Goal: Task Accomplishment & Management: Manage account settings

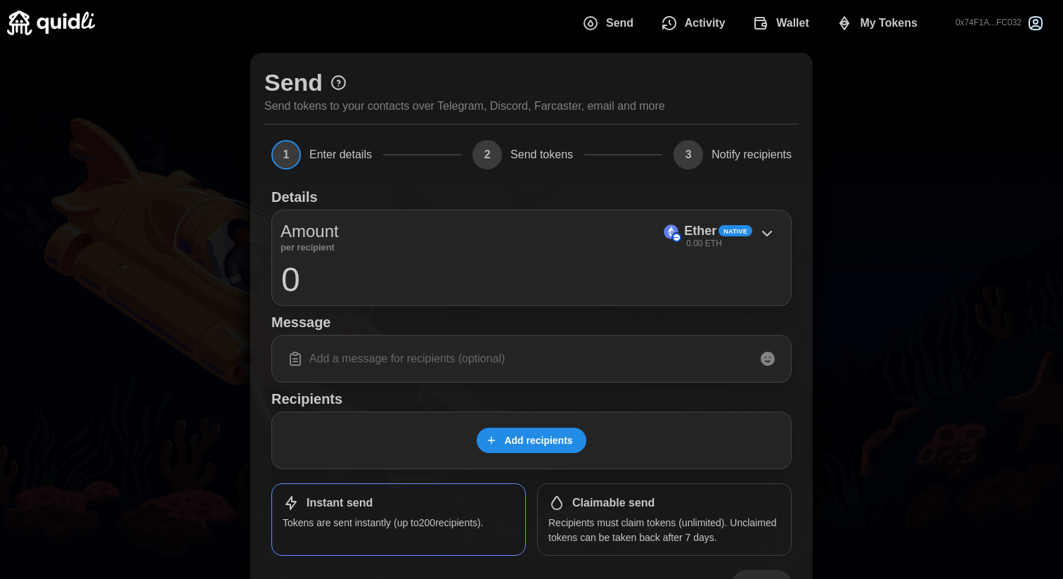
click at [708, 25] on span "Activity" at bounding box center [705, 23] width 41 height 28
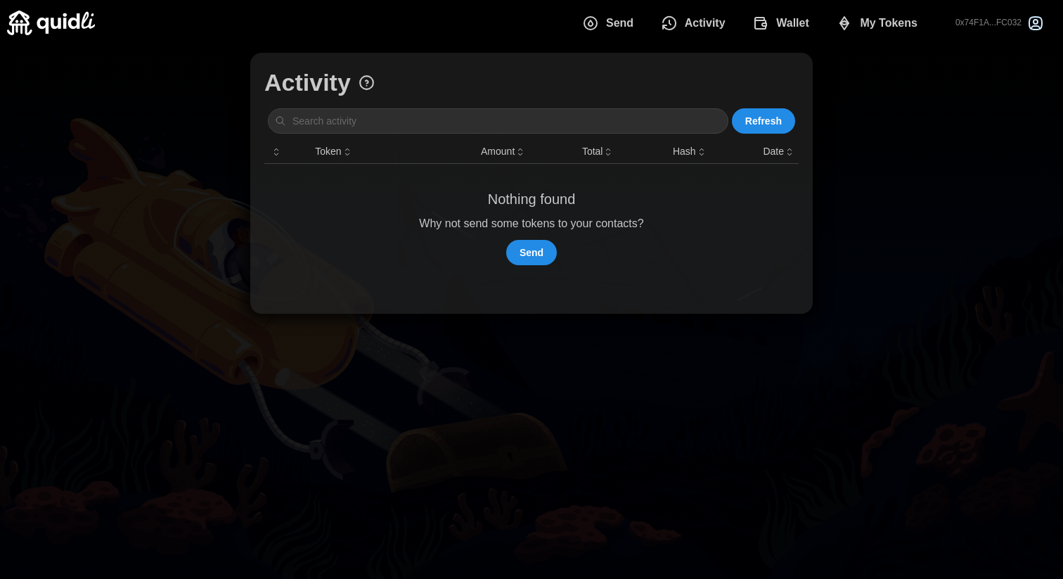
click at [769, 25] on icon "dots" at bounding box center [761, 23] width 17 height 17
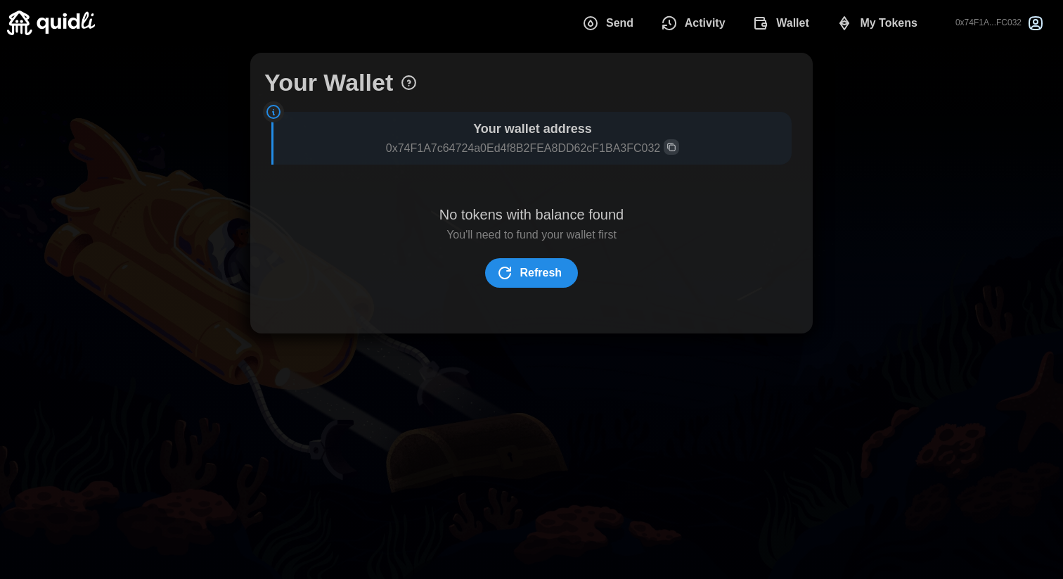
click at [611, 23] on span "Send" at bounding box center [619, 23] width 27 height 28
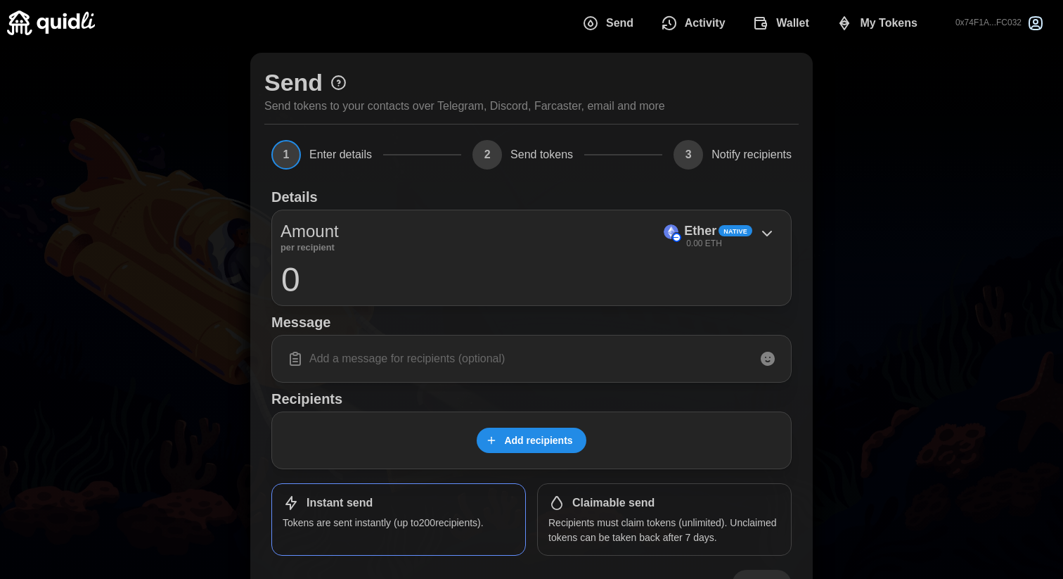
click at [799, 37] on button "Wallet" at bounding box center [784, 23] width 84 height 30
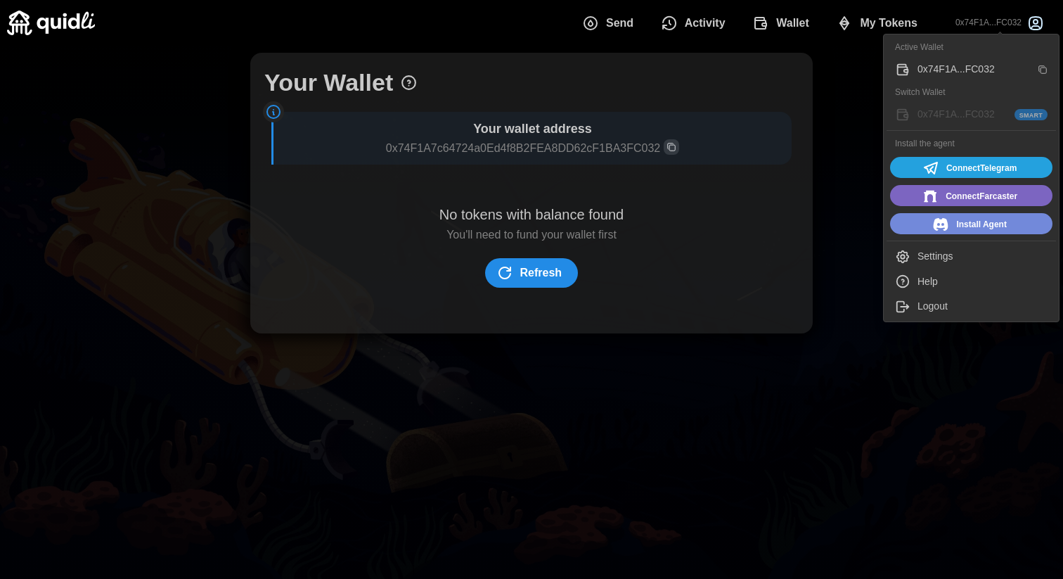
click at [938, 170] on span "Connect Telegram" at bounding box center [969, 168] width 145 height 18
click at [940, 167] on span "Connect Telegram" at bounding box center [969, 168] width 145 height 18
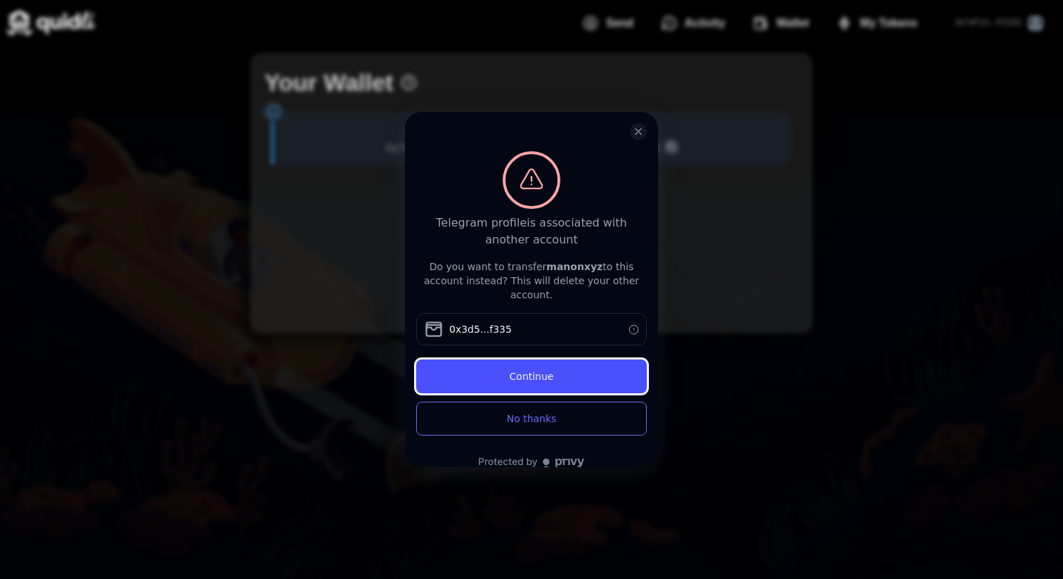
click at [514, 359] on button "Continue" at bounding box center [531, 376] width 231 height 34
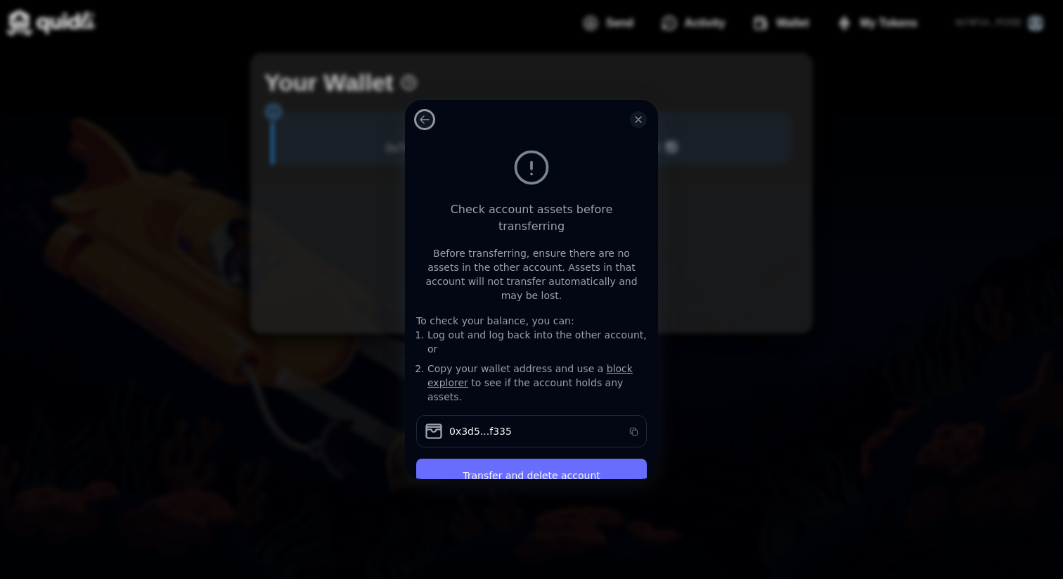
click at [423, 122] on icon "log in or sign up" at bounding box center [425, 119] width 8 height 7
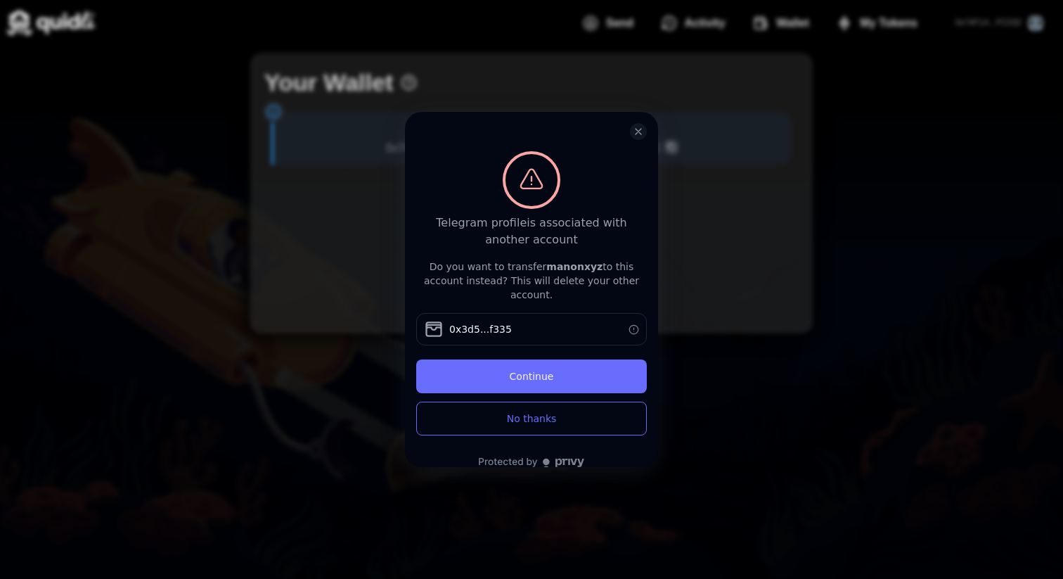
click at [498, 322] on span "0x3d5...f335" at bounding box center [480, 329] width 63 height 14
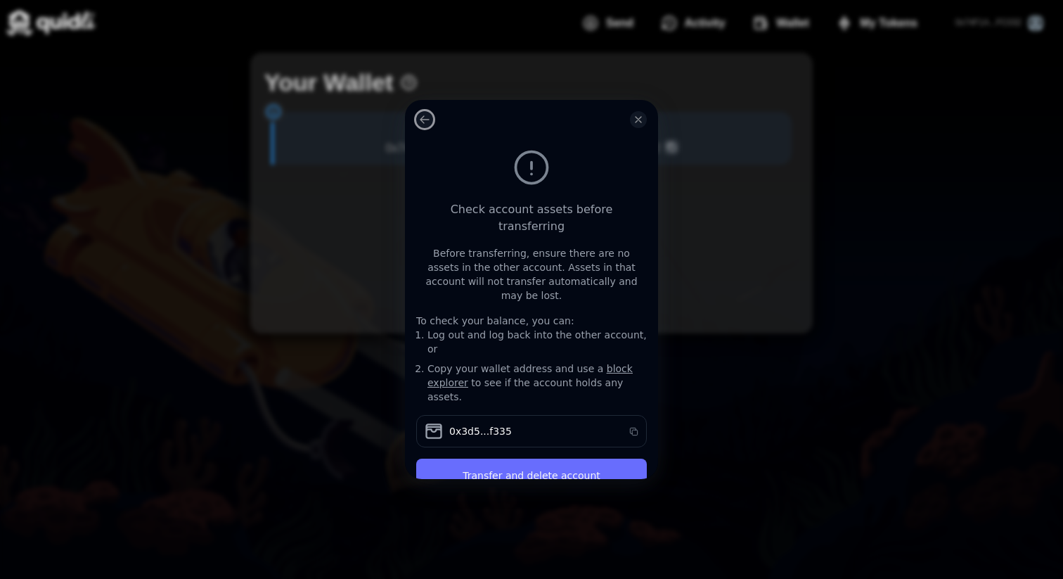
click at [420, 116] on icon "log in or sign up" at bounding box center [424, 119] width 11 height 11
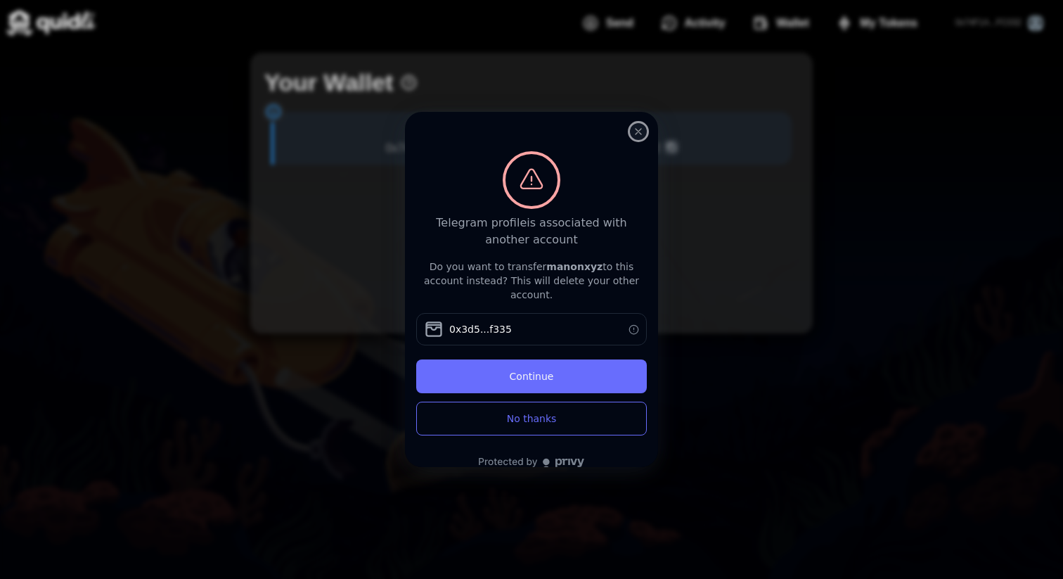
click at [639, 130] on icon "close modal" at bounding box center [638, 131] width 11 height 11
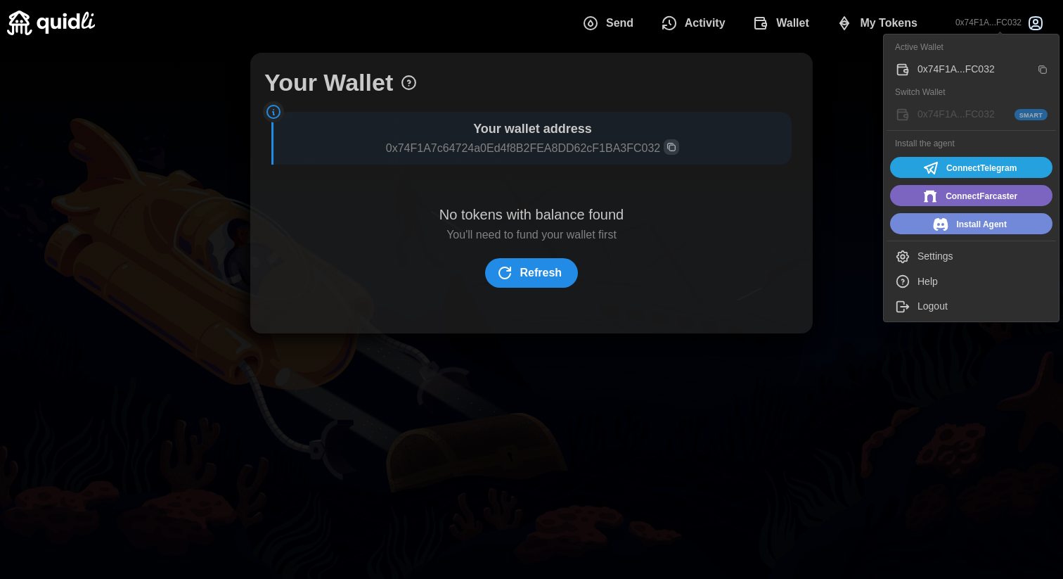
click at [983, 23] on p "0x74F1A...FC032" at bounding box center [989, 23] width 66 height 12
click at [928, 314] on button "Logout" at bounding box center [972, 306] width 170 height 25
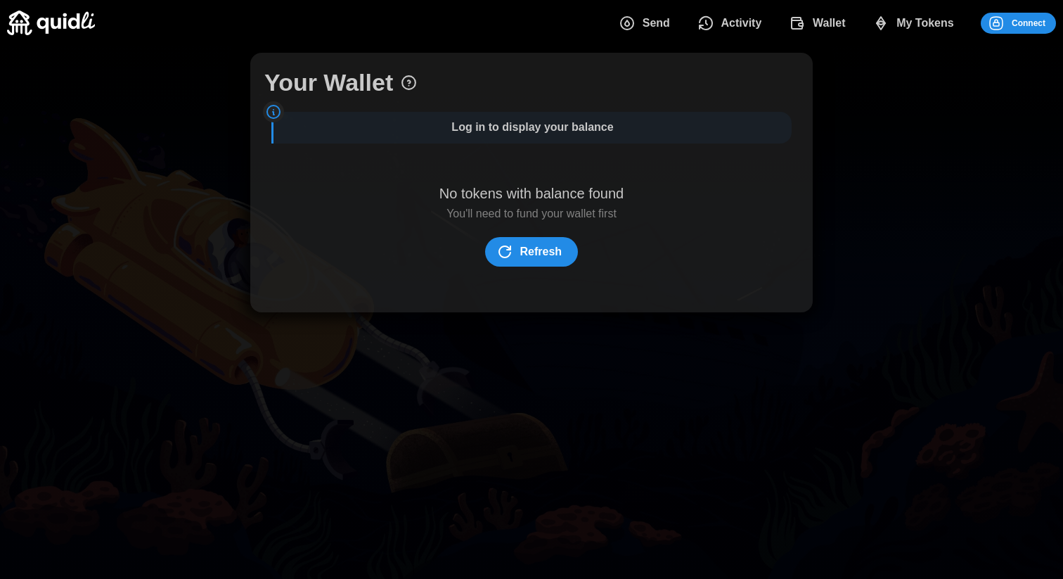
click at [1008, 20] on span "Connect" at bounding box center [1017, 23] width 58 height 20
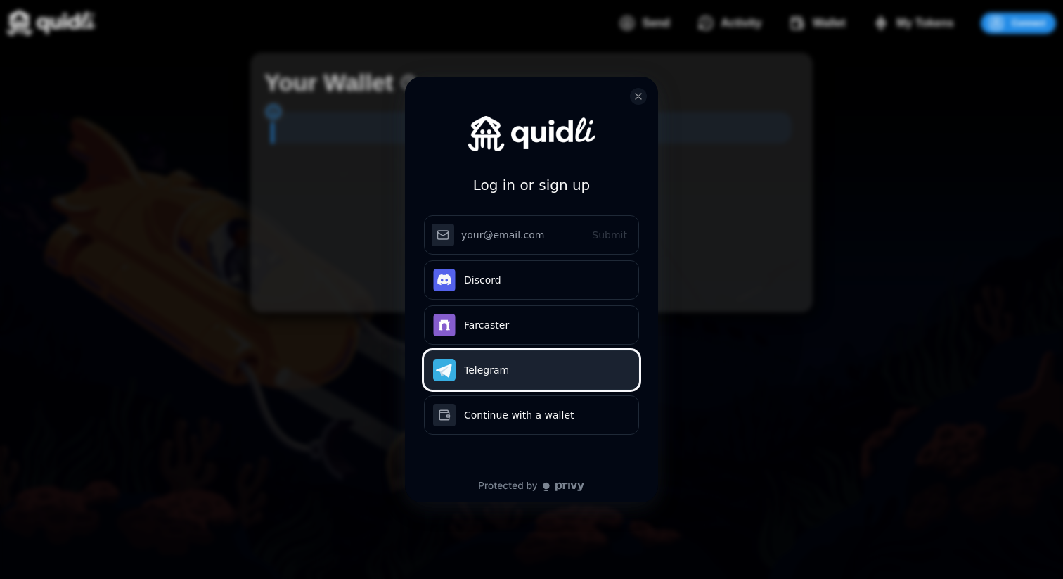
click at [507, 368] on button "Telegram" at bounding box center [531, 369] width 215 height 39
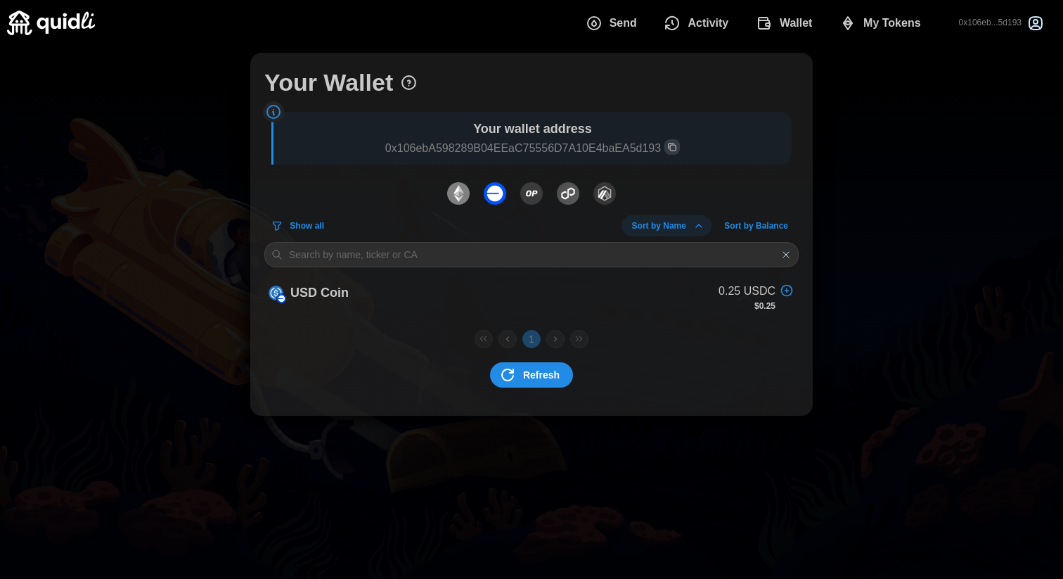
click at [811, 332] on div "Your Wallet Your wallet address 0x106ebA598289B04EEaC75556D7A10E4baEA5d193 Show…" at bounding box center [531, 234] width 563 height 363
click at [769, 30] on icon "dots" at bounding box center [764, 23] width 17 height 17
click at [707, 21] on span "Activity" at bounding box center [708, 23] width 41 height 28
